Goal: Transaction & Acquisition: Purchase product/service

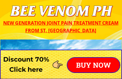
click at [98, 65] on p "BUY NOW" at bounding box center [93, 65] width 52 height 15
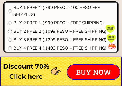
scroll to position [4676, 0]
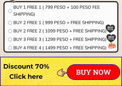
click at [97, 70] on p "BUY NOW" at bounding box center [93, 72] width 52 height 15
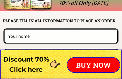
scroll to position [4575, 0]
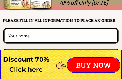
click at [54, 35] on input "text" at bounding box center [61, 35] width 108 height 13
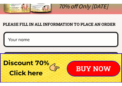
scroll to position [4575, 0]
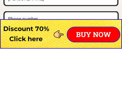
type input "[PERSON_NAME]"
click at [55, 50] on input "tel" at bounding box center [61, 56] width 109 height 12
click at [60, 50] on input "tel" at bounding box center [61, 56] width 109 height 12
click at [59, 50] on input "tel" at bounding box center [61, 56] width 109 height 12
click at [108, 50] on input "tel" at bounding box center [61, 56] width 109 height 12
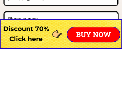
click at [102, 50] on input "tel" at bounding box center [61, 56] width 109 height 12
click at [100, 50] on input "tel" at bounding box center [61, 56] width 109 height 12
click at [48, 50] on input "tel" at bounding box center [61, 56] width 109 height 12
click at [98, 65] on p "BUY NOW" at bounding box center [93, 72] width 52 height 15
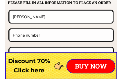
scroll to position [4593, 0]
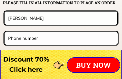
click at [60, 39] on input "tel" at bounding box center [61, 38] width 109 height 12
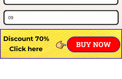
type input "0"
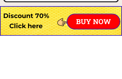
type input "09566238215"
click at [97, 58] on p "BUY NOW" at bounding box center [93, 65] width 52 height 15
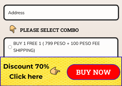
scroll to position [4640, 0]
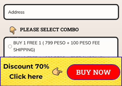
click at [62, 11] on input "text" at bounding box center [61, 12] width 109 height 14
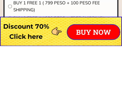
type input "purok 6 Dike Balungao calumpit Bulacan3003"
click at [71, 39] on span "BUY 1 FREE 1 ( 799 PESO + 100 PESO FEE SHIPPING)" at bounding box center [63, 46] width 100 height 14
radio input "true"
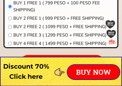
click at [11, 28] on input "radio" at bounding box center [10, 27] width 4 height 4
radio input "true"
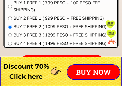
click at [93, 72] on p "BUY NOW" at bounding box center [93, 72] width 52 height 15
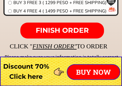
scroll to position [4713, 0]
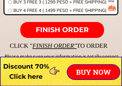
click at [70, 32] on span "FINISH ORDER" at bounding box center [62, 30] width 53 height 8
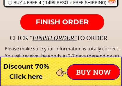
scroll to position [4722, 0]
